Goal: Navigation & Orientation: Go to known website

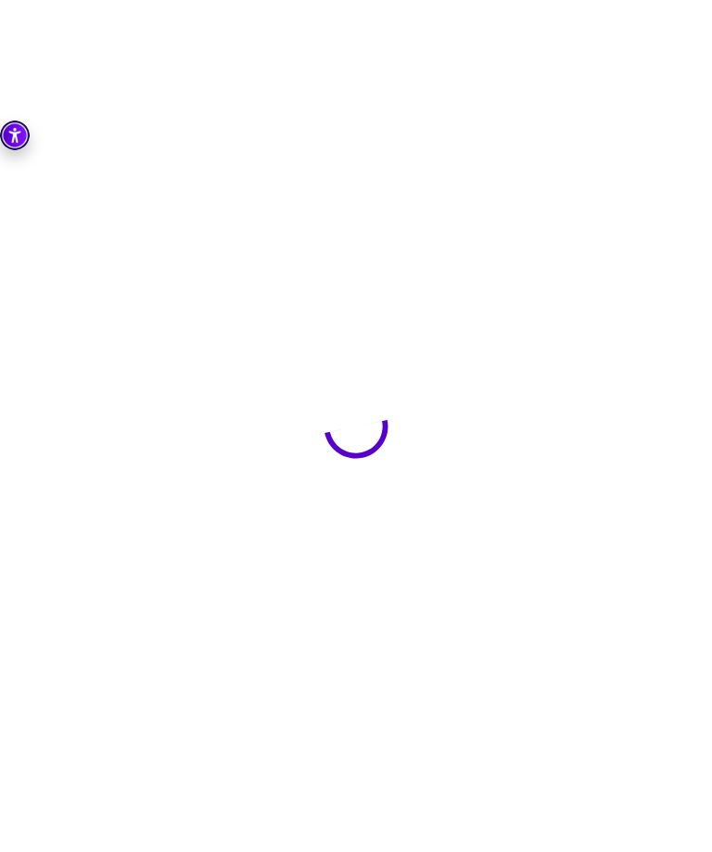
click at [19, 121] on img "Accessibility Tool" at bounding box center [15, 136] width 30 height 30
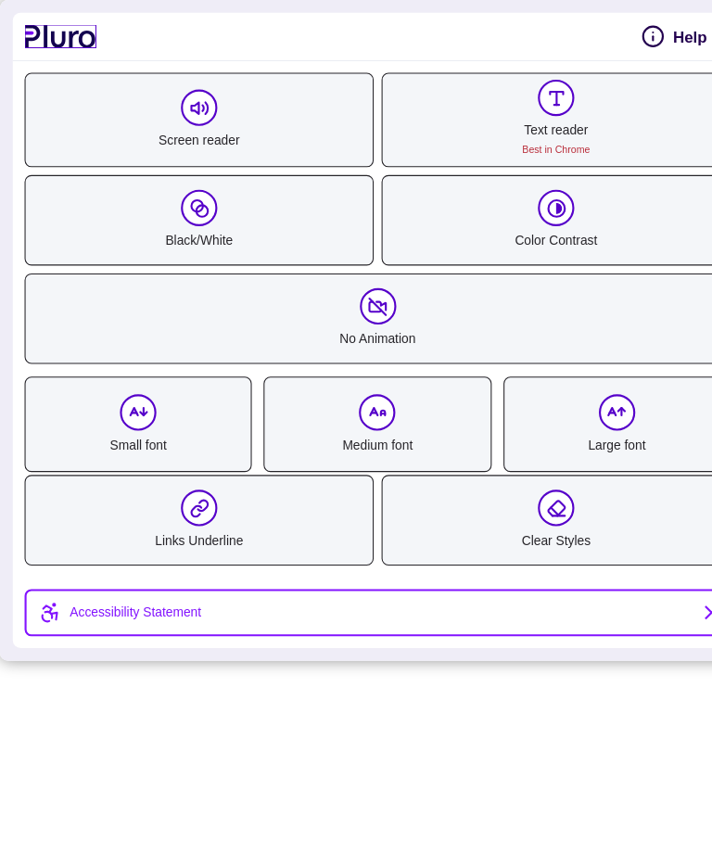
click at [27, 23] on link "to pluro website" at bounding box center [57, 34] width 68 height 22
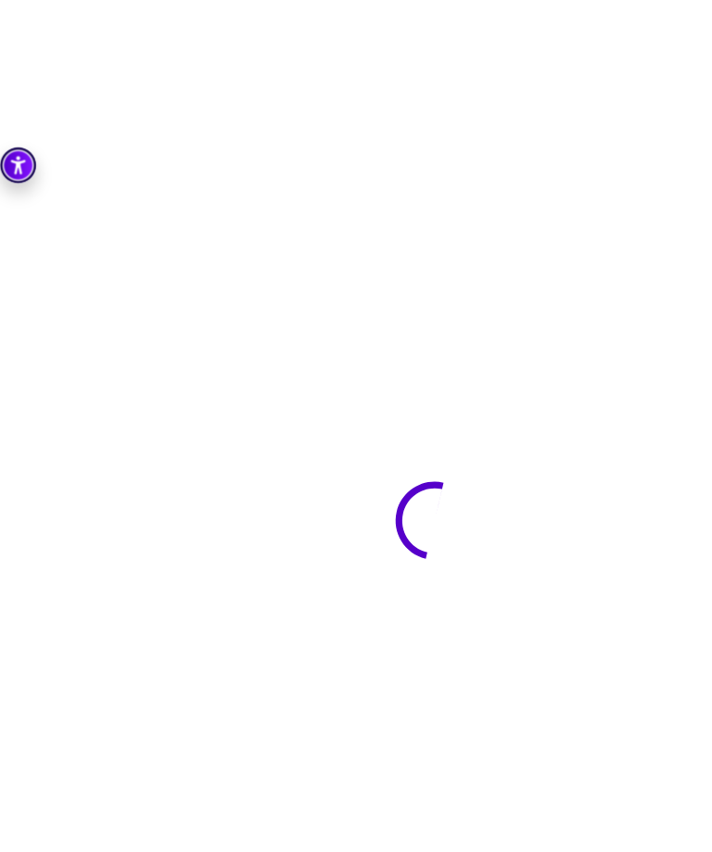
scroll to position [401, 63]
